Goal: Information Seeking & Learning: Learn about a topic

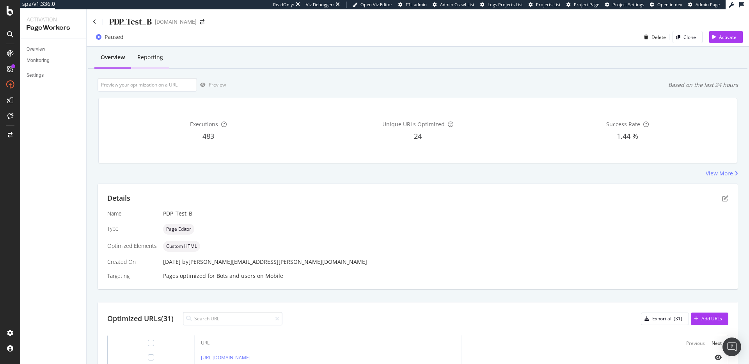
click at [153, 60] on div "Reporting" at bounding box center [150, 57] width 26 height 8
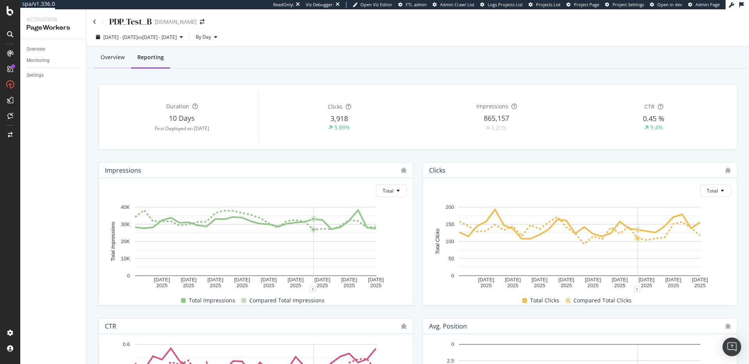
click at [117, 59] on div "Overview" at bounding box center [113, 57] width 24 height 8
